Goal: Transaction & Acquisition: Obtain resource

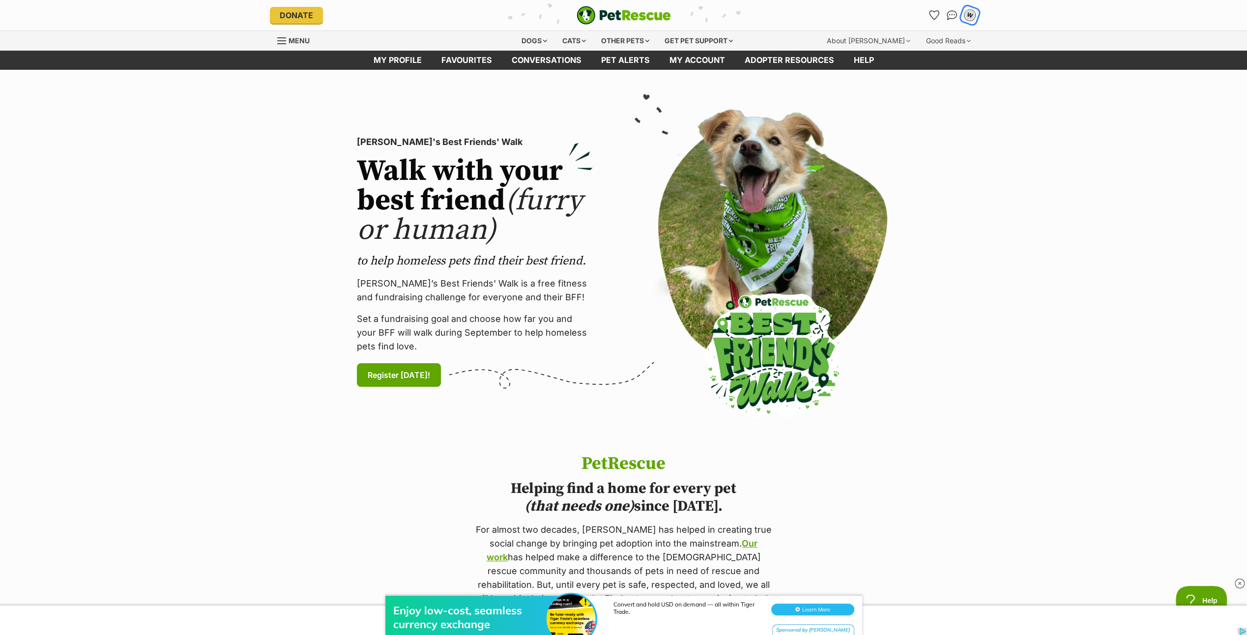
click at [971, 12] on div "W" at bounding box center [969, 15] width 13 height 13
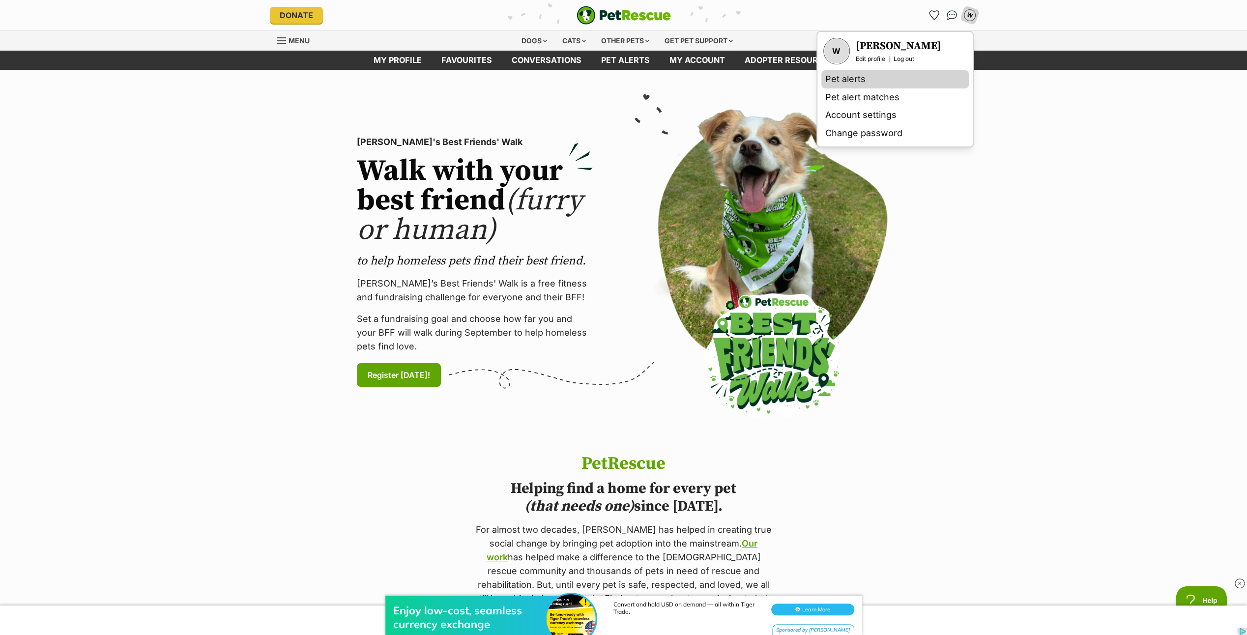
click at [872, 73] on link "Pet alerts" at bounding box center [894, 79] width 147 height 18
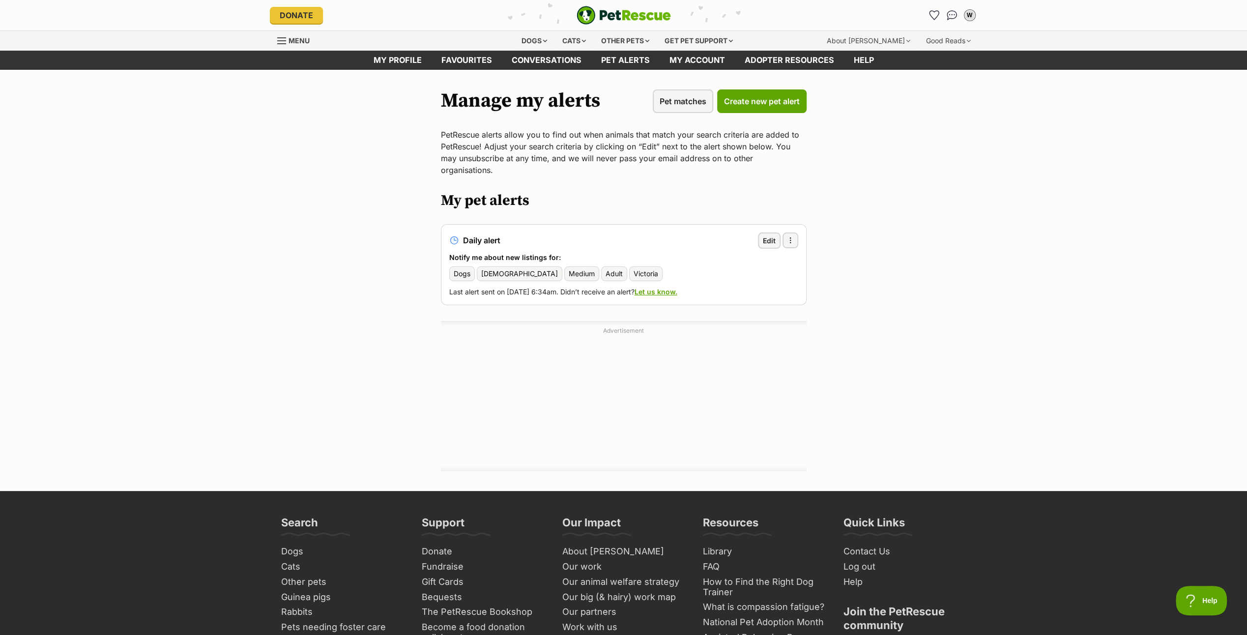
click at [457, 269] on span "Dogs" at bounding box center [462, 274] width 17 height 10
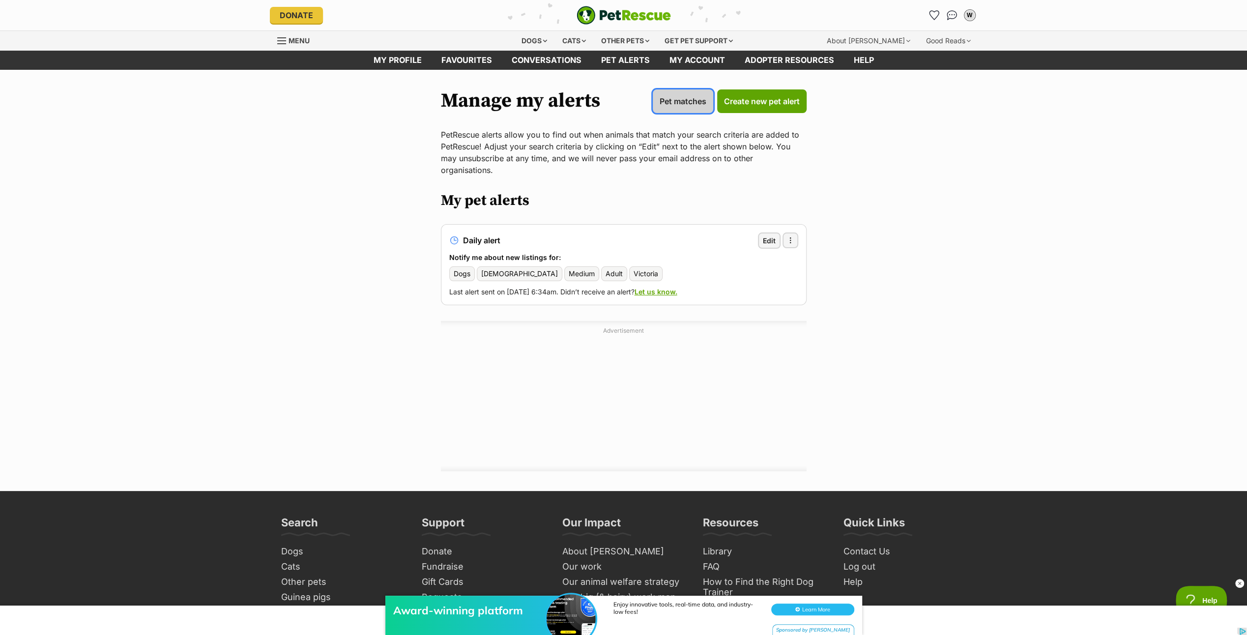
click at [691, 101] on span "Pet matches" at bounding box center [683, 101] width 47 height 12
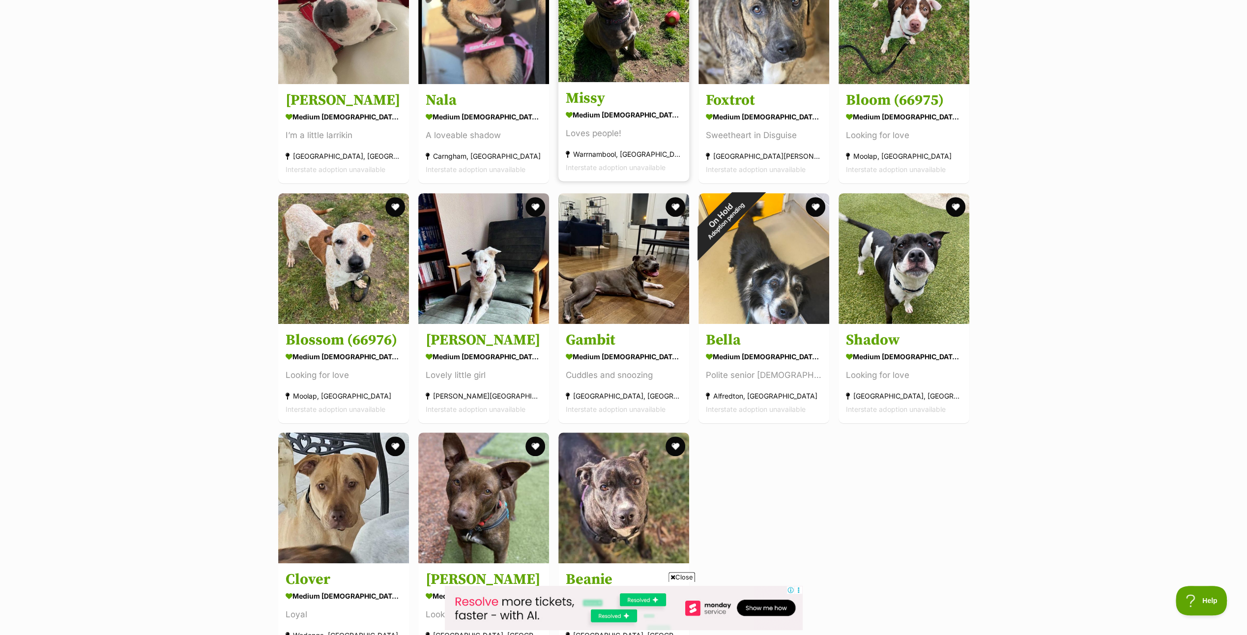
scroll to position [491, 0]
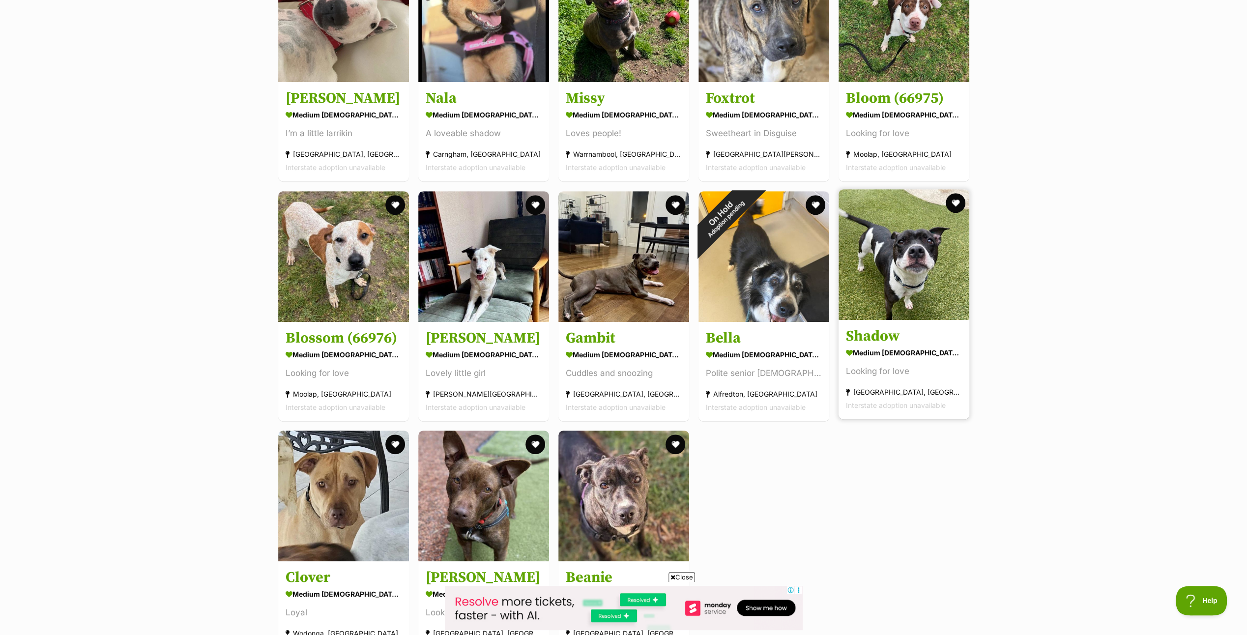
click at [897, 286] on img at bounding box center [903, 254] width 131 height 131
